Goal: Task Accomplishment & Management: Complete application form

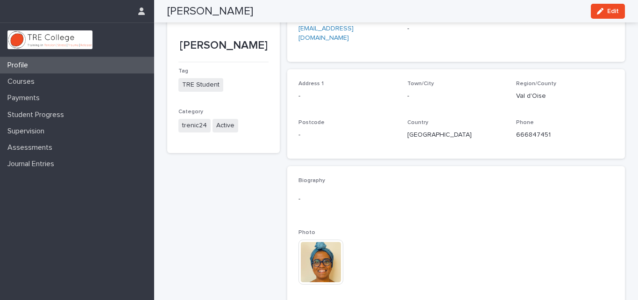
scroll to position [61, 0]
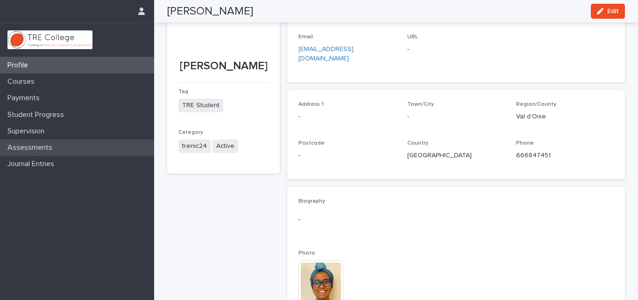
click at [27, 146] on p "Assessments" at bounding box center [32, 147] width 56 height 9
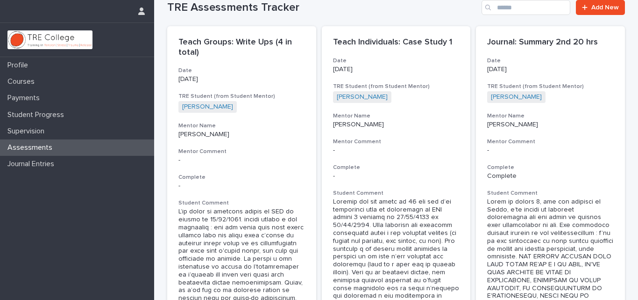
scroll to position [14, 0]
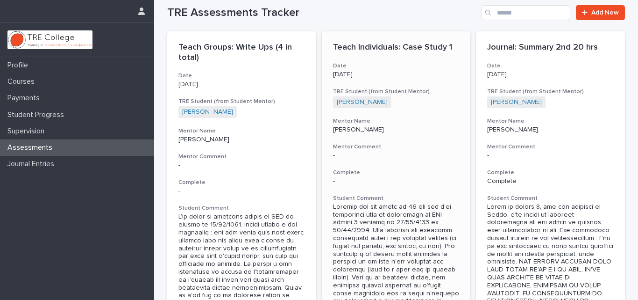
click at [360, 44] on p "Teach Individuals: Case Study 1" at bounding box center [396, 48] width 127 height 10
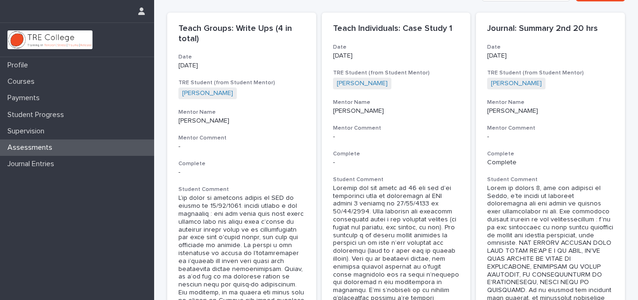
scroll to position [37, 0]
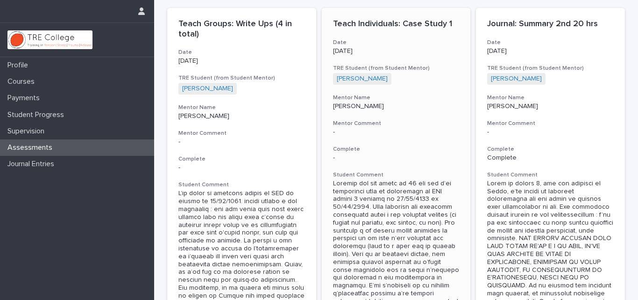
click at [427, 135] on div "-" at bounding box center [396, 132] width 127 height 8
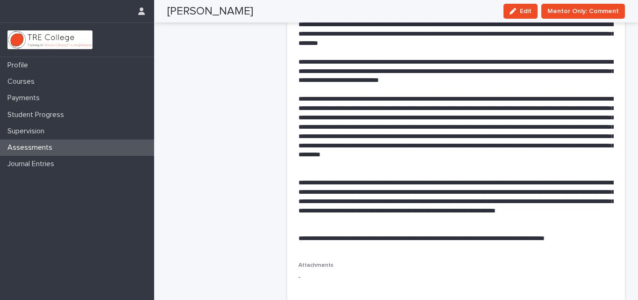
scroll to position [371, 0]
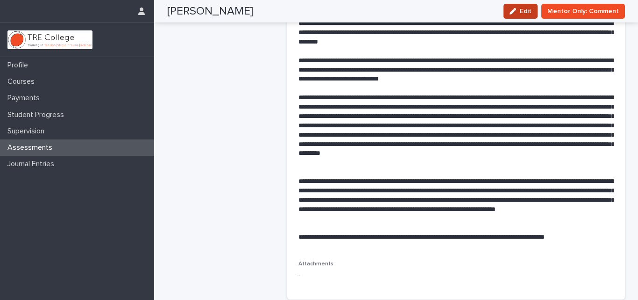
click at [525, 12] on span "Edit" at bounding box center [526, 11] width 12 height 7
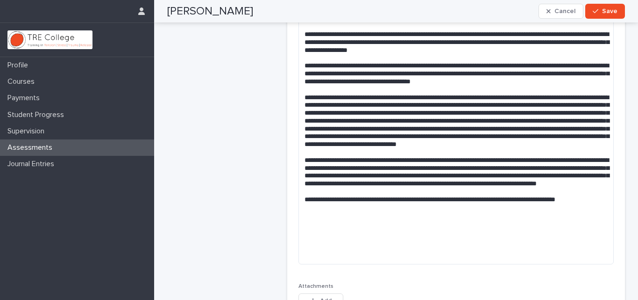
scroll to position [332, 0]
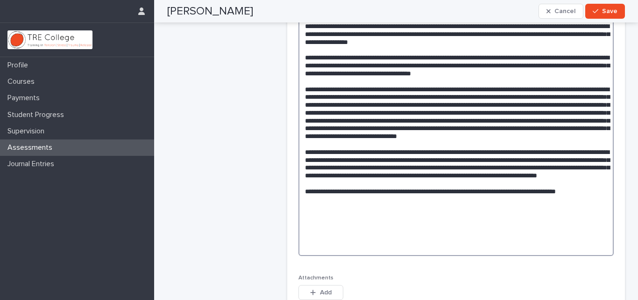
click at [573, 99] on textarea at bounding box center [456, 81] width 315 height 350
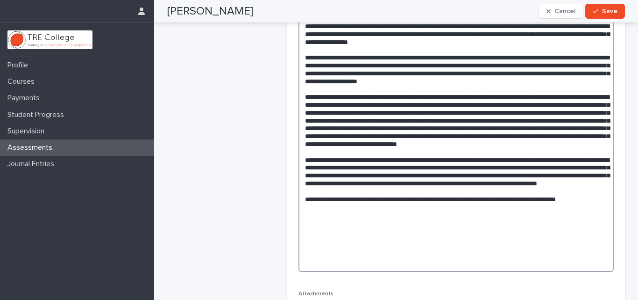
click at [531, 174] on textarea at bounding box center [456, 88] width 315 height 365
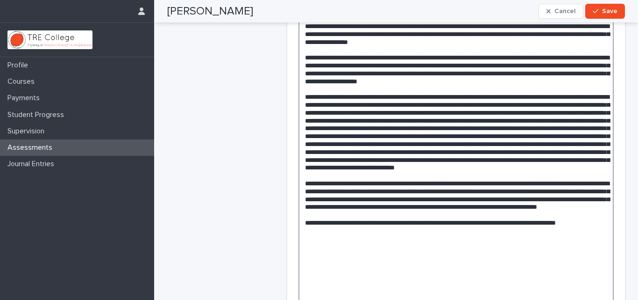
scroll to position [337, 0]
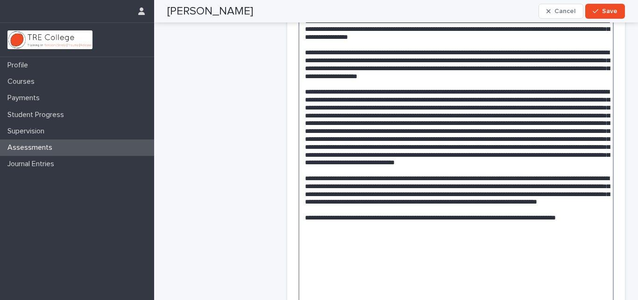
click at [361, 249] on textarea at bounding box center [456, 103] width 315 height 405
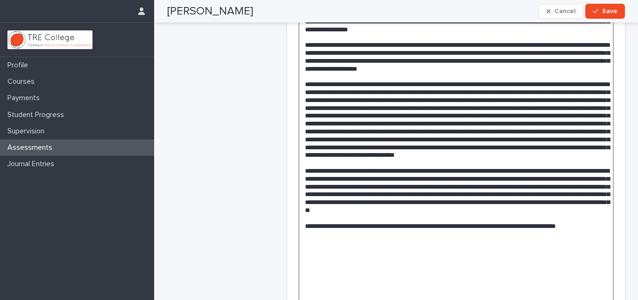
scroll to position [352, 0]
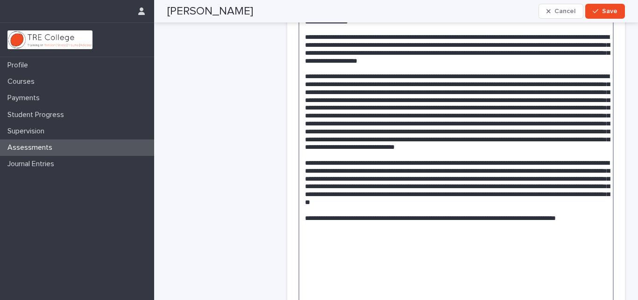
click at [365, 262] on textarea at bounding box center [456, 95] width 315 height 420
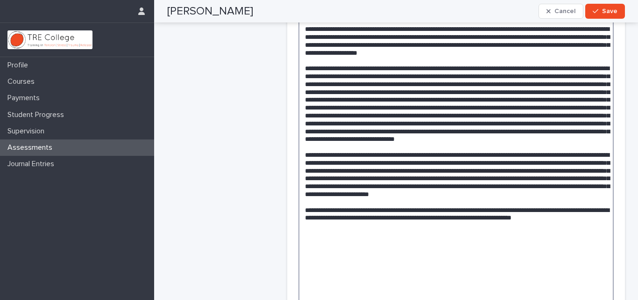
scroll to position [368, 0]
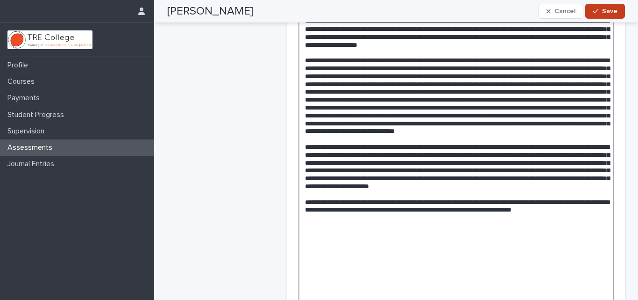
type textarea "**********"
click at [596, 14] on button "Save" at bounding box center [606, 11] width 40 height 15
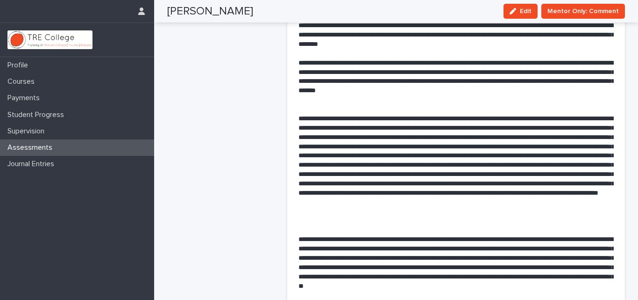
scroll to position [384, 0]
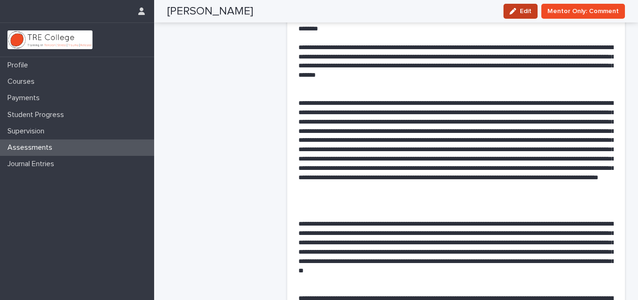
click at [509, 16] on button "Edit" at bounding box center [521, 11] width 34 height 15
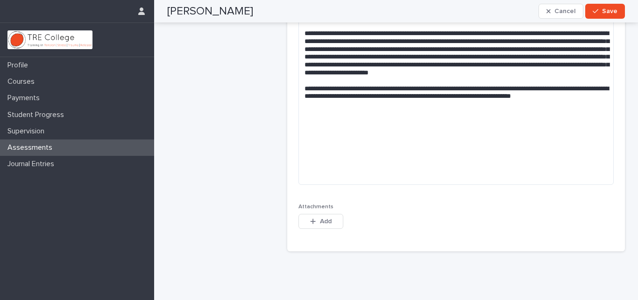
scroll to position [485, 0]
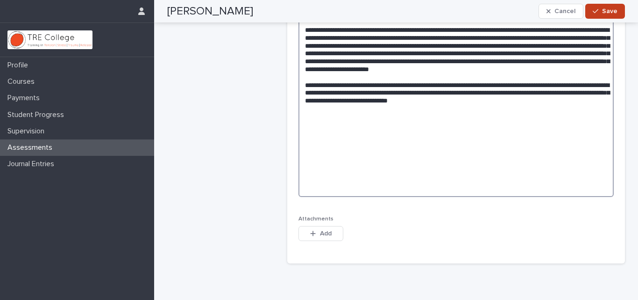
type textarea "**********"
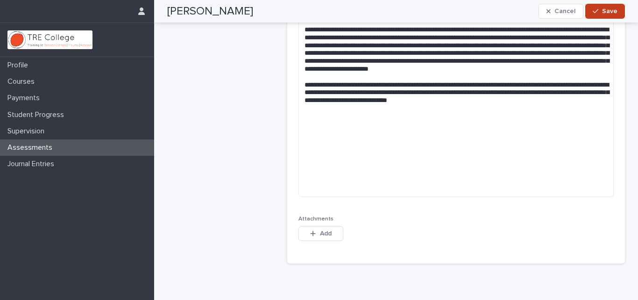
click at [610, 7] on button "Save" at bounding box center [606, 11] width 40 height 15
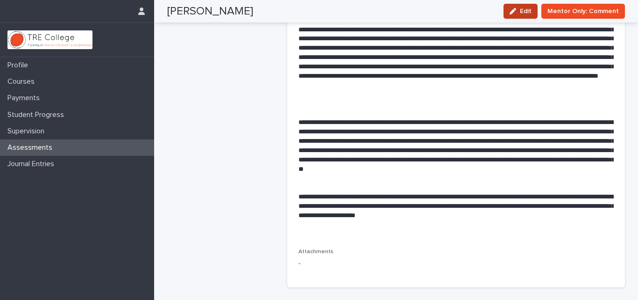
click at [523, 8] on span "Edit" at bounding box center [526, 11] width 12 height 7
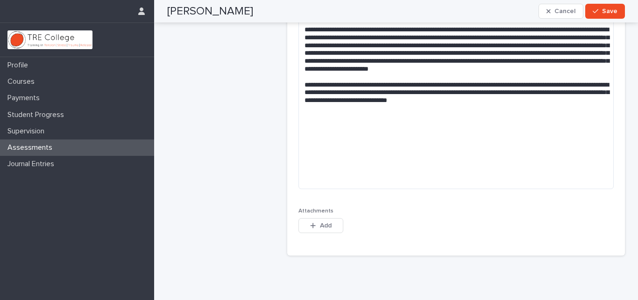
scroll to position [91, 0]
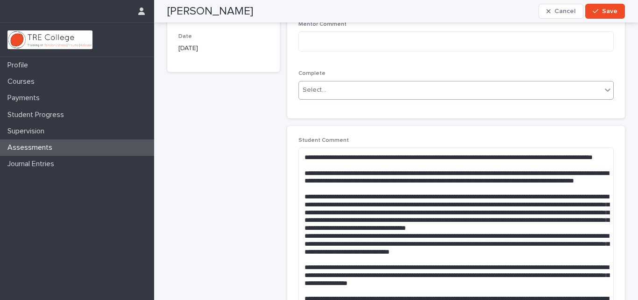
click at [501, 84] on div "Select..." at bounding box center [450, 89] width 303 height 15
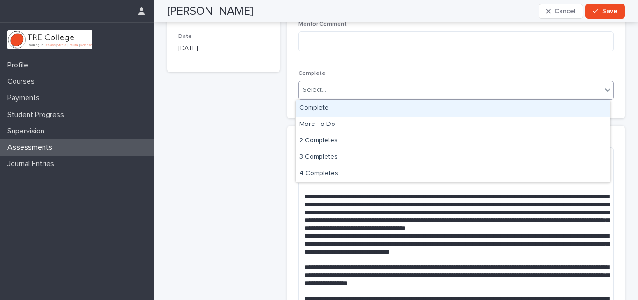
click at [482, 107] on div "Complete" at bounding box center [453, 108] width 315 height 16
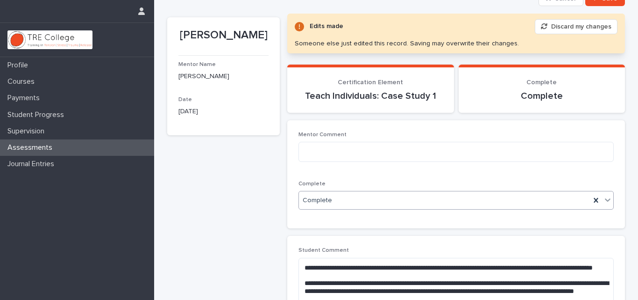
scroll to position [30, 0]
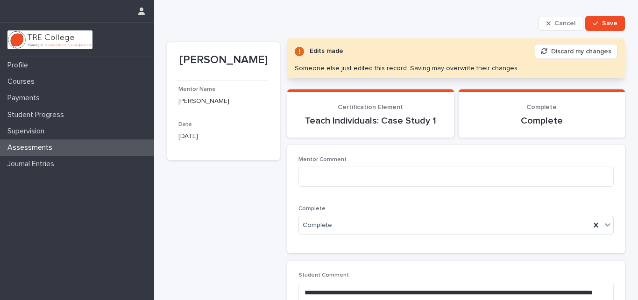
scroll to position [0, 0]
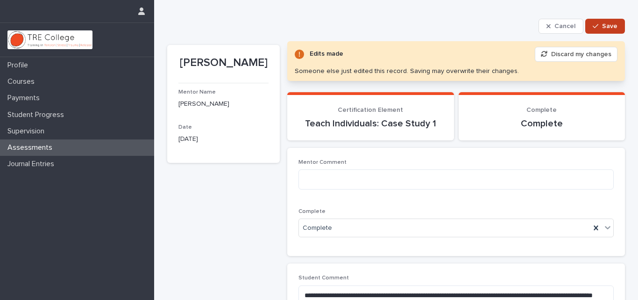
click at [606, 25] on span "Save" at bounding box center [609, 26] width 15 height 7
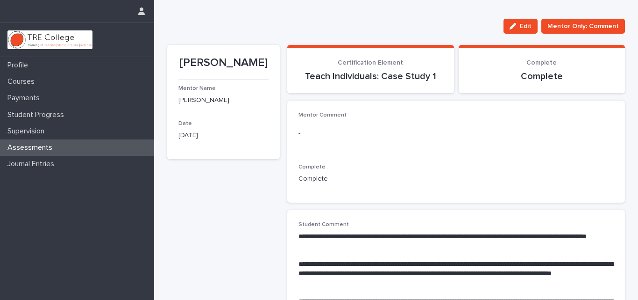
click at [33, 147] on p "Assessments" at bounding box center [32, 147] width 56 height 9
